Goal: Task Accomplishment & Management: Manage account settings

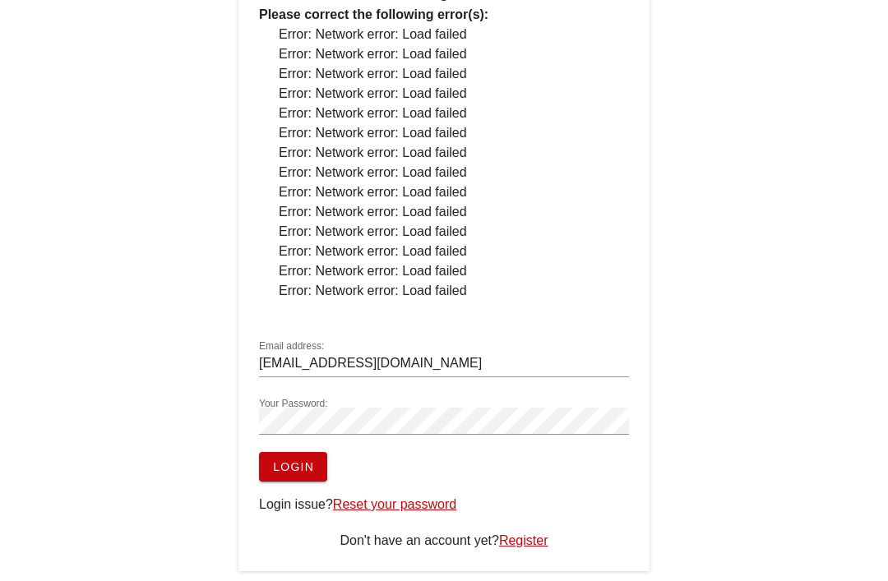
click at [311, 470] on span "Login" at bounding box center [293, 467] width 42 height 13
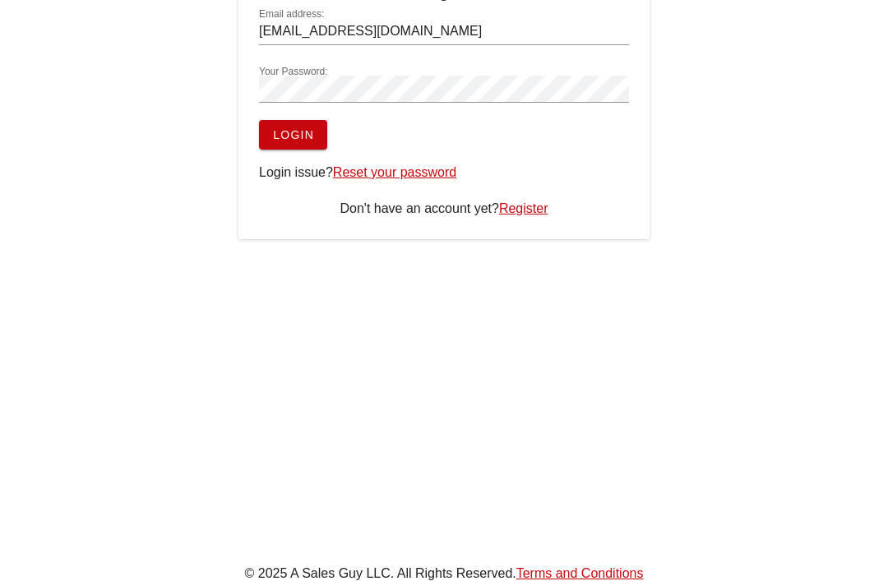
click at [307, 128] on span "Login" at bounding box center [293, 134] width 42 height 13
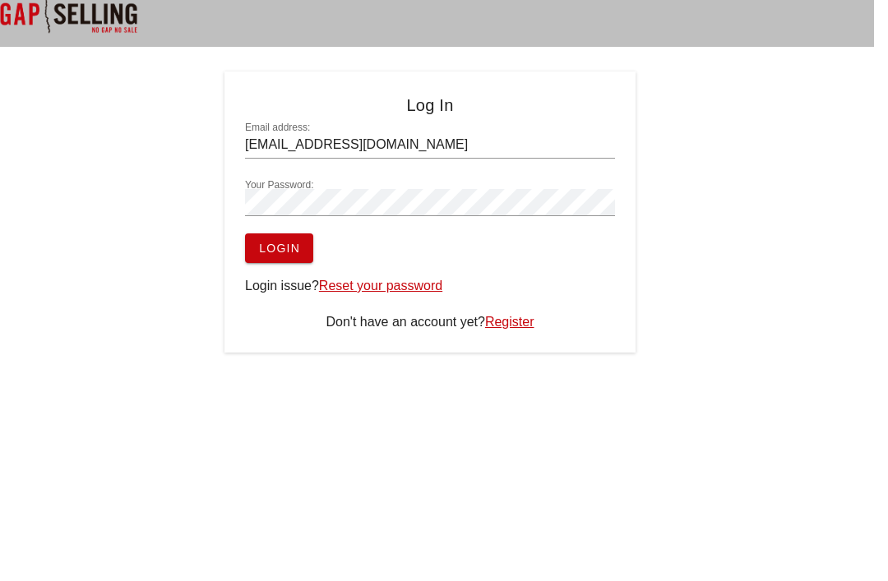
scroll to position [0, 10]
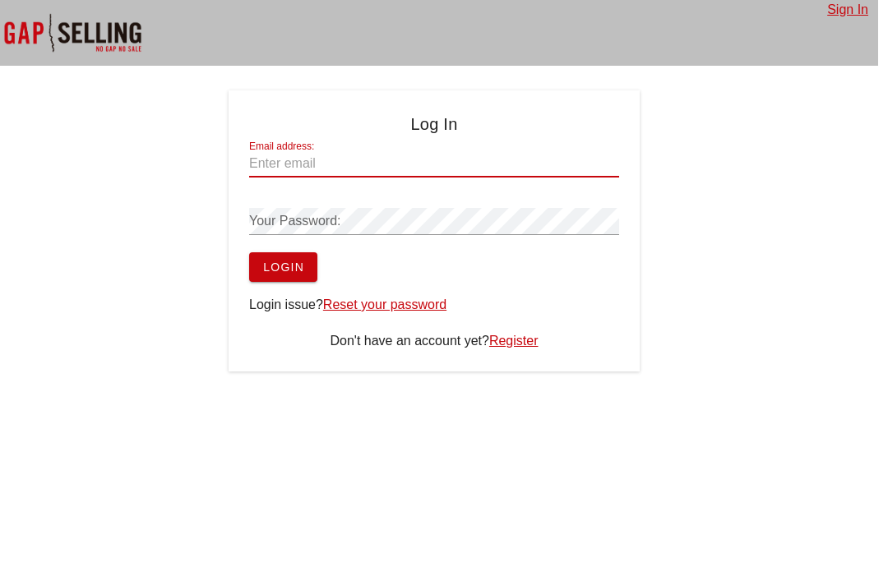
click at [461, 163] on input "Email address:" at bounding box center [434, 164] width 370 height 26
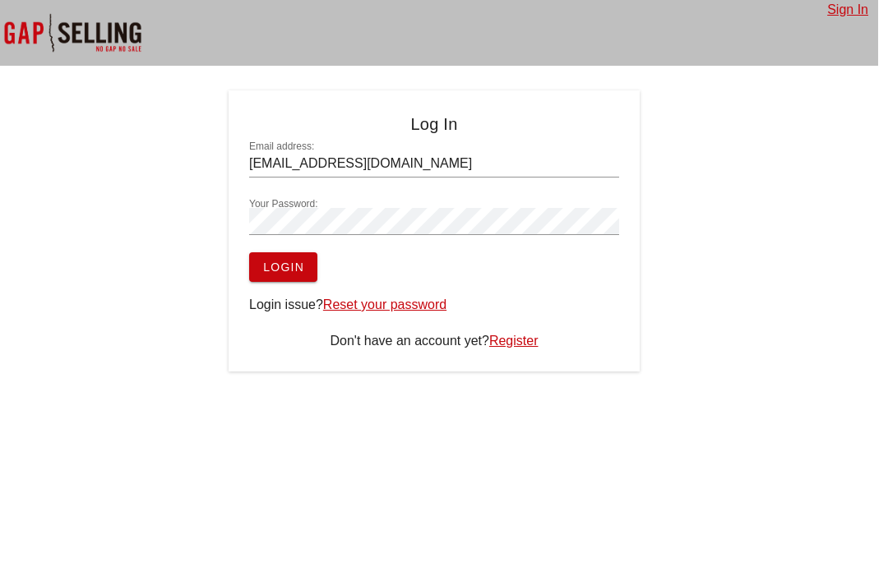
click at [310, 264] on button "Login" at bounding box center [283, 267] width 68 height 30
click at [509, 157] on input "[EMAIL_ADDRESS][DOMAIN_NAME]" at bounding box center [434, 164] width 370 height 26
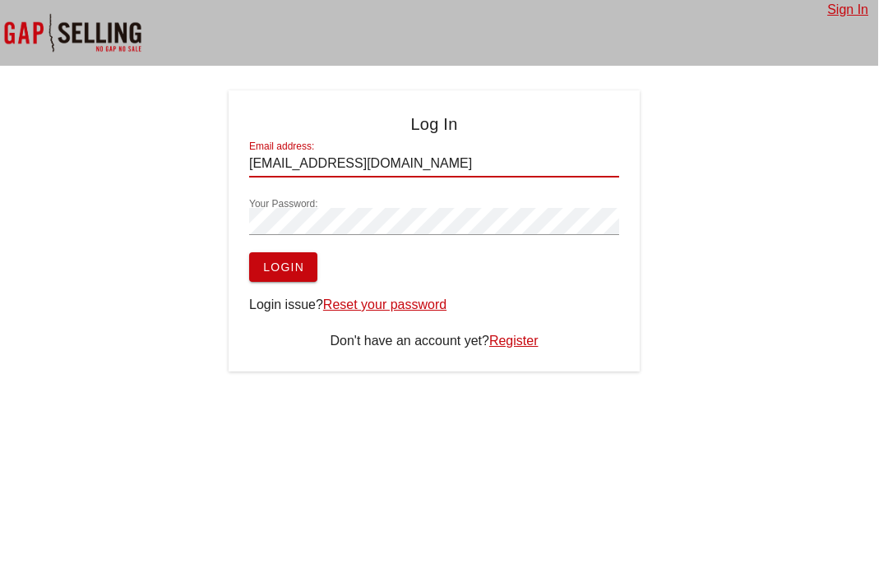
type input "[EMAIL_ADDRESS][DOMAIN_NAME]"
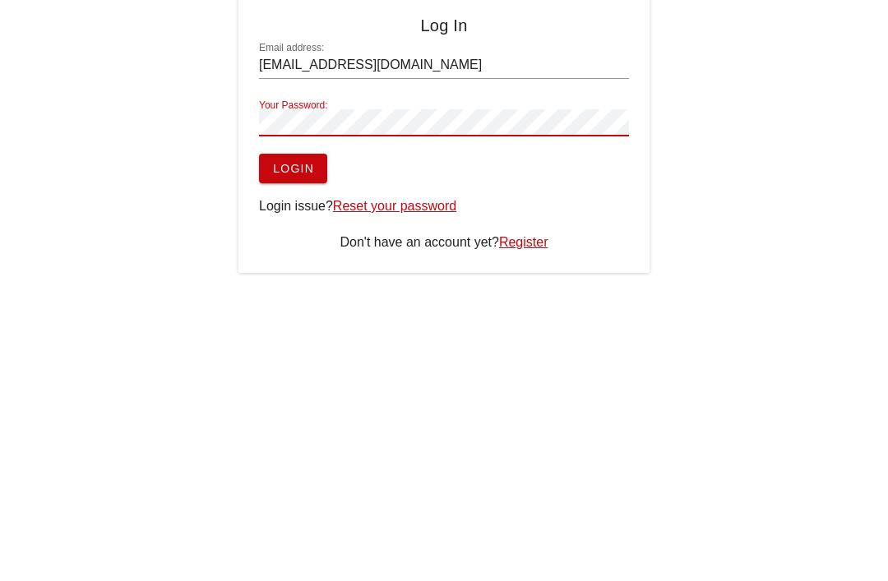
click at [305, 261] on span "Login" at bounding box center [293, 267] width 42 height 13
click at [295, 164] on span "Login" at bounding box center [293, 168] width 42 height 13
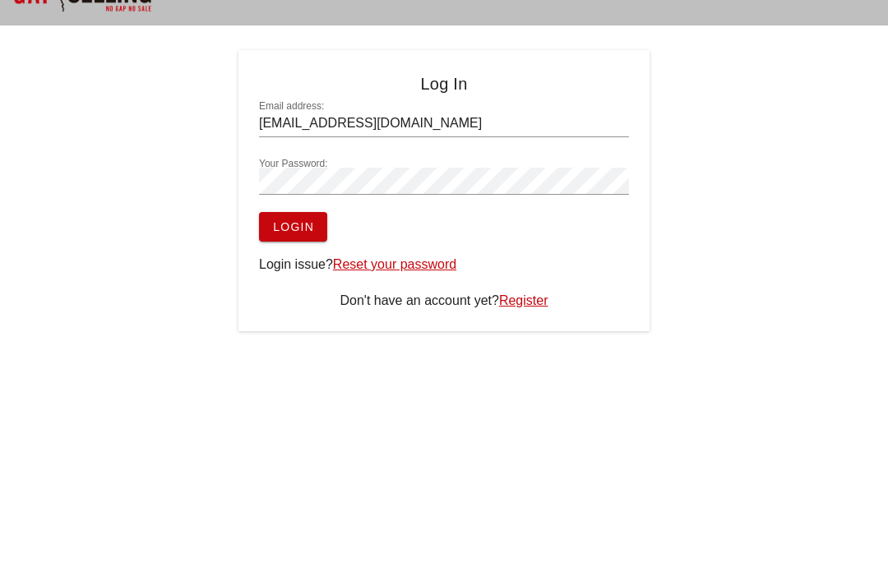
scroll to position [0, 0]
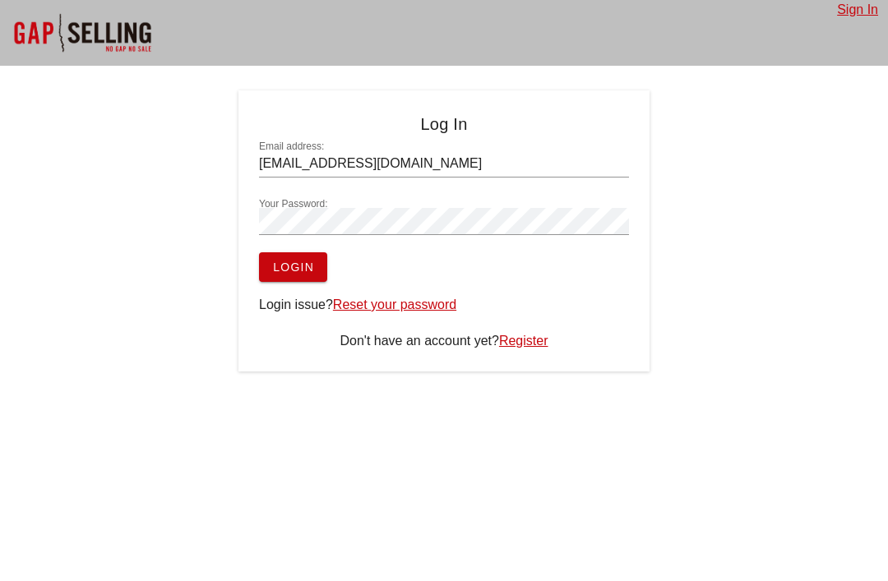
click at [280, 264] on span "Login" at bounding box center [293, 267] width 42 height 13
click at [281, 273] on span "Login" at bounding box center [293, 267] width 42 height 13
click at [283, 277] on button "Login" at bounding box center [293, 267] width 68 height 30
